Goal: Transaction & Acquisition: Purchase product/service

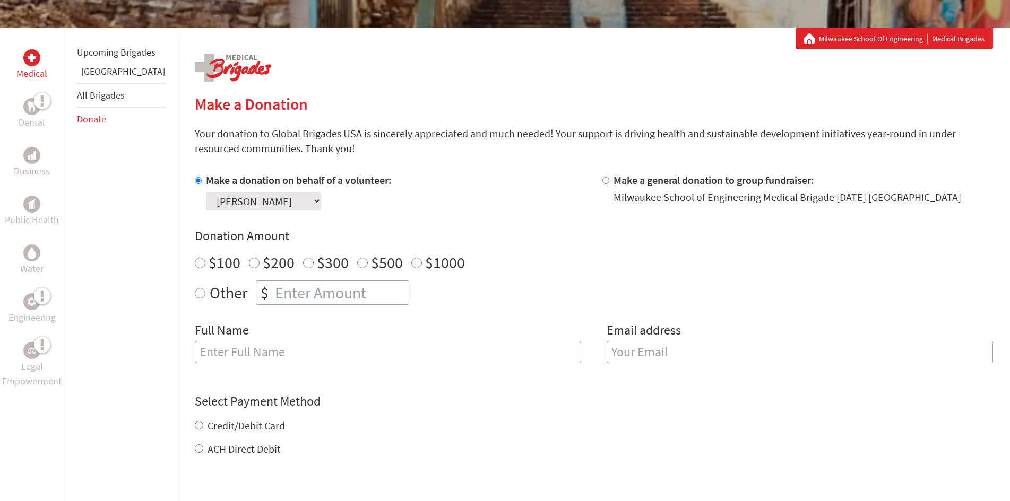
scroll to position [191, 0]
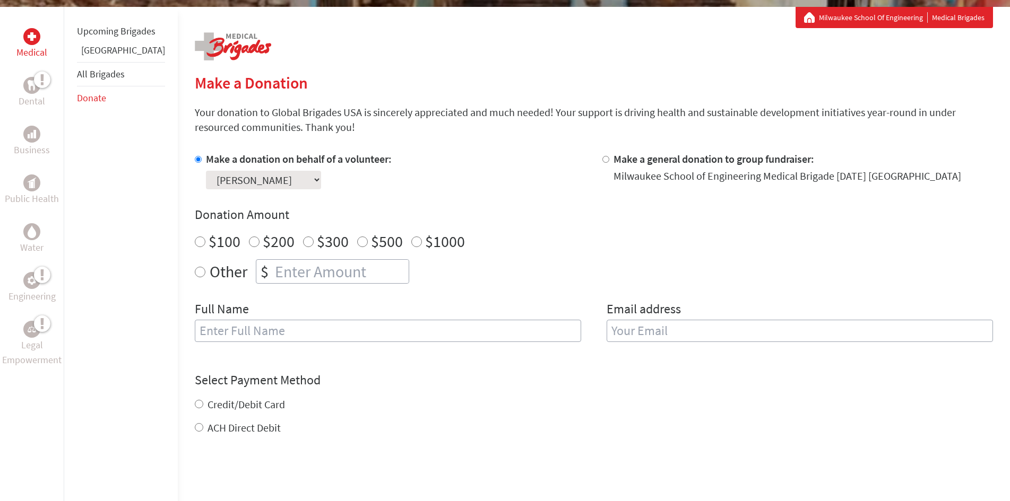
click at [249, 242] on input "$200" at bounding box center [254, 242] width 11 height 11
radio input "true"
click at [228, 324] on input "text" at bounding box center [388, 331] width 386 height 22
type input "."
type input "[PERSON_NAME] and [PERSON_NAME]"
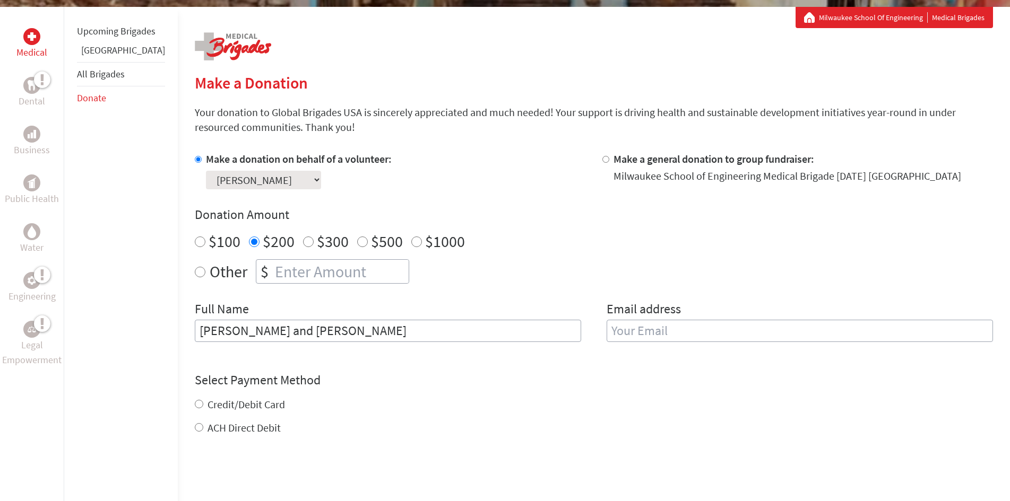
click at [680, 326] on input "email" at bounding box center [799, 331] width 386 height 22
type input "[EMAIL_ADDRESS][DOMAIN_NAME]"
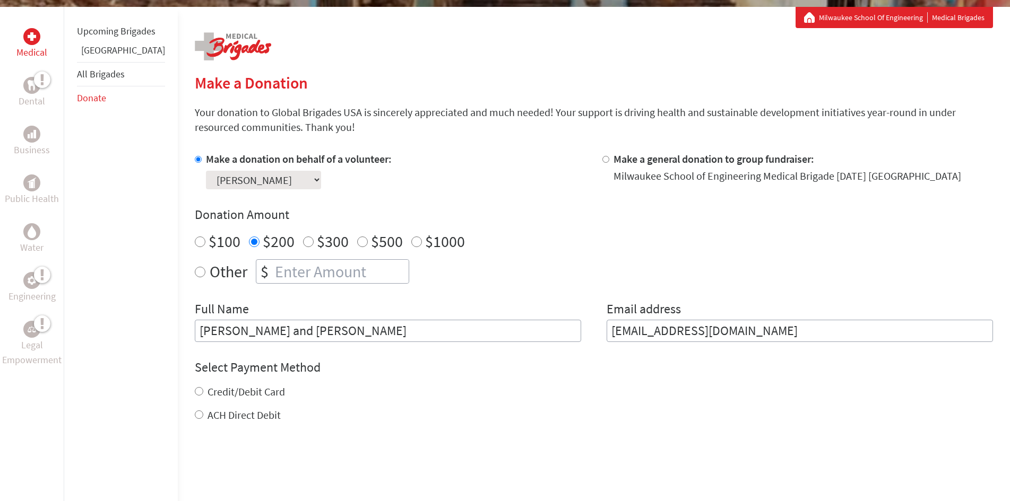
click at [195, 401] on div "Credit/Debit Card ACH Direct Debit" at bounding box center [594, 404] width 798 height 38
click at [195, 391] on input "Credit/Debit Card" at bounding box center [199, 391] width 8 height 8
radio input "true"
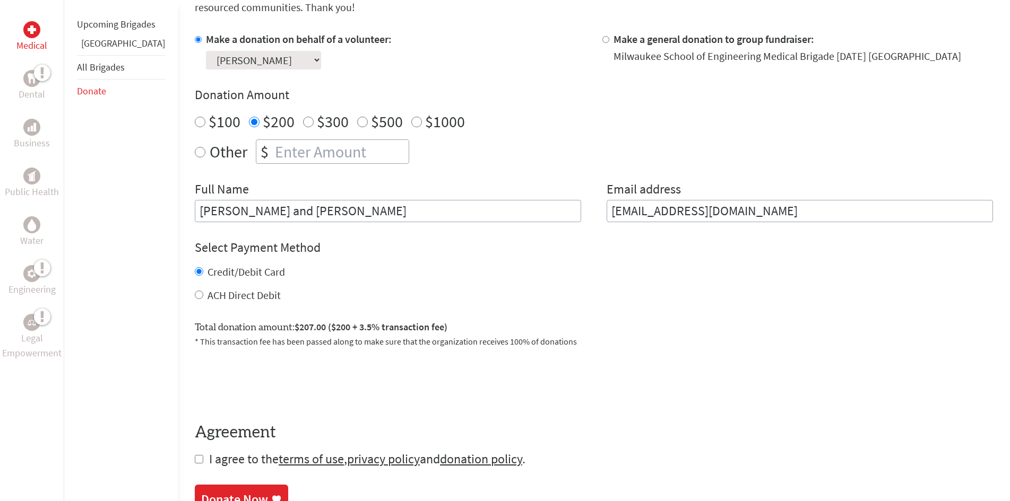
scroll to position [333, 0]
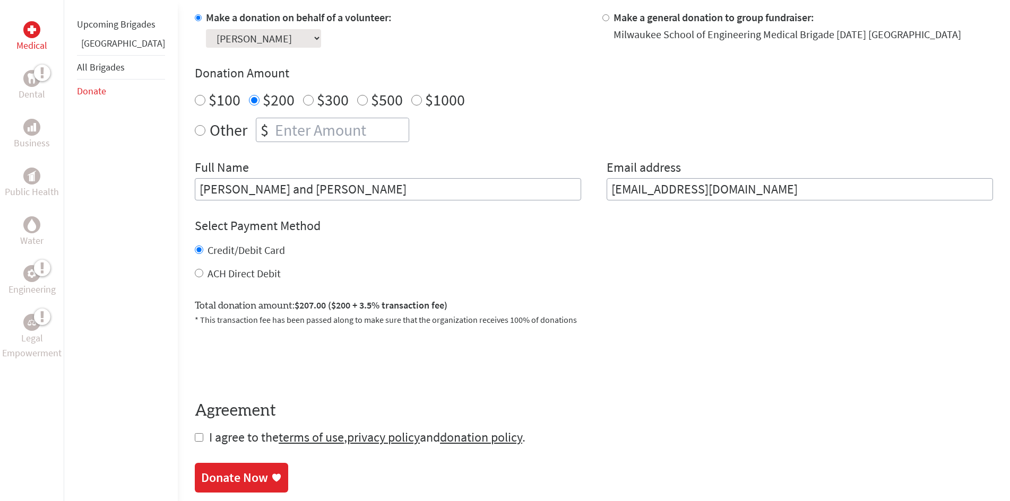
click at [195, 437] on input "checkbox" at bounding box center [199, 438] width 8 height 8
checkbox input "true"
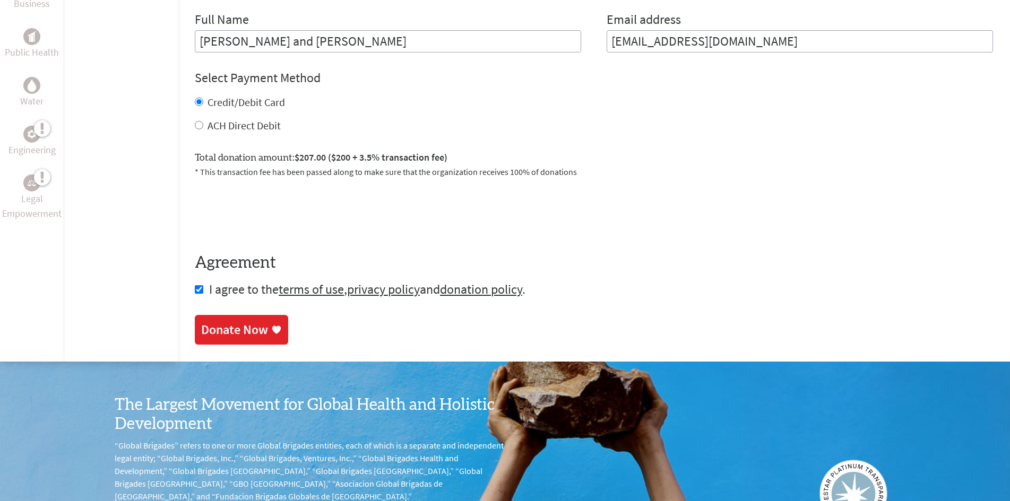
scroll to position [488, 0]
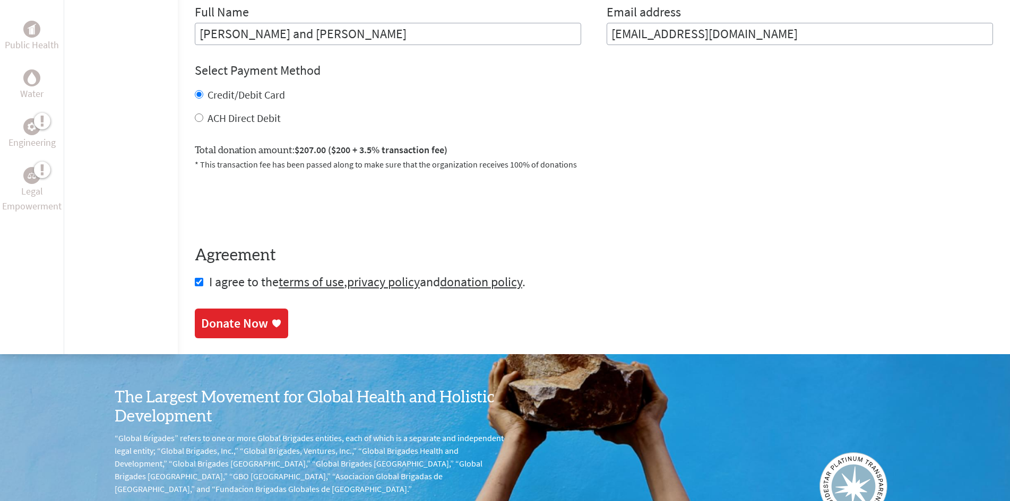
click at [201, 323] on div "Donate Now" at bounding box center [234, 323] width 67 height 17
